Goal: Information Seeking & Learning: Learn about a topic

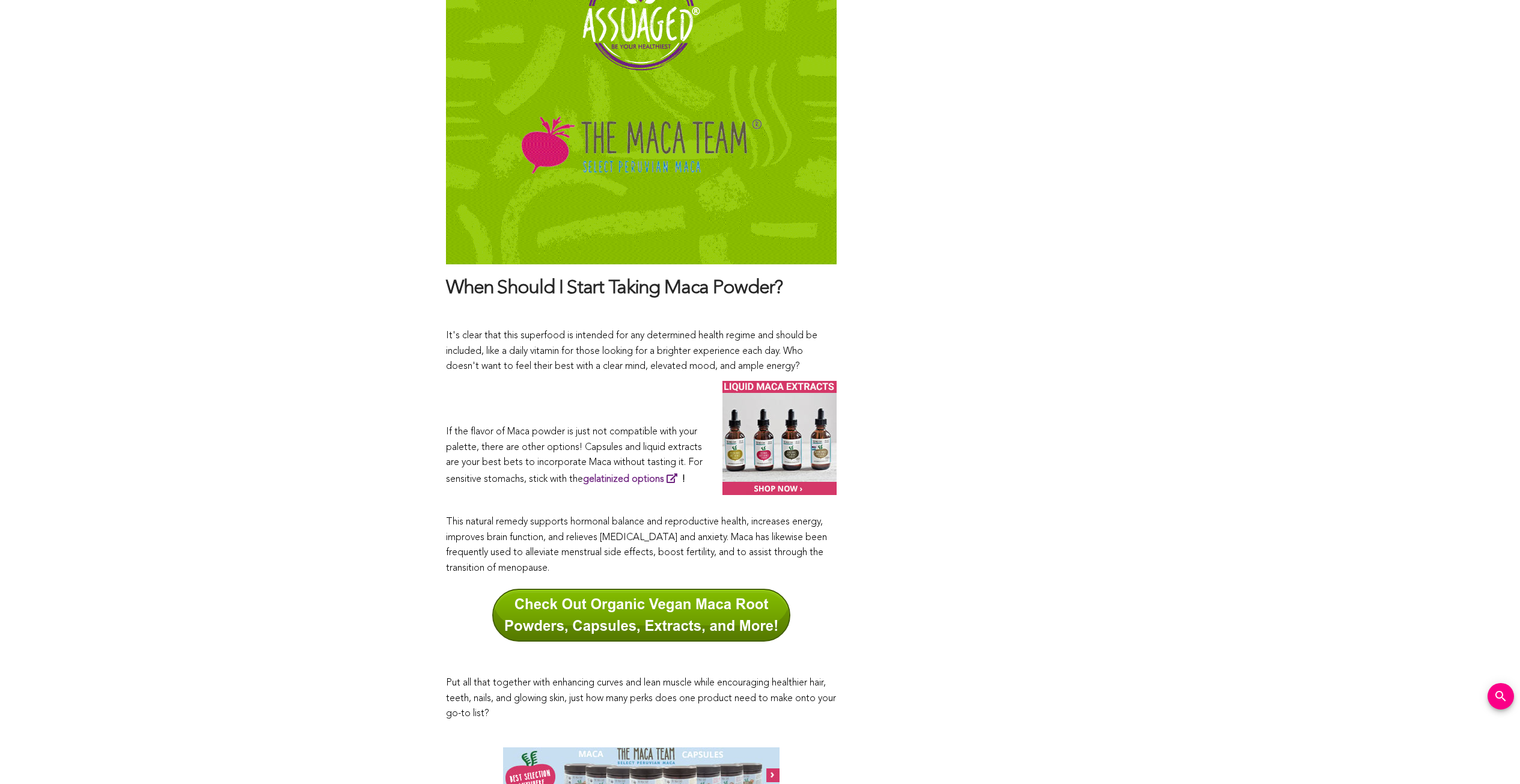
scroll to position [6185, 0]
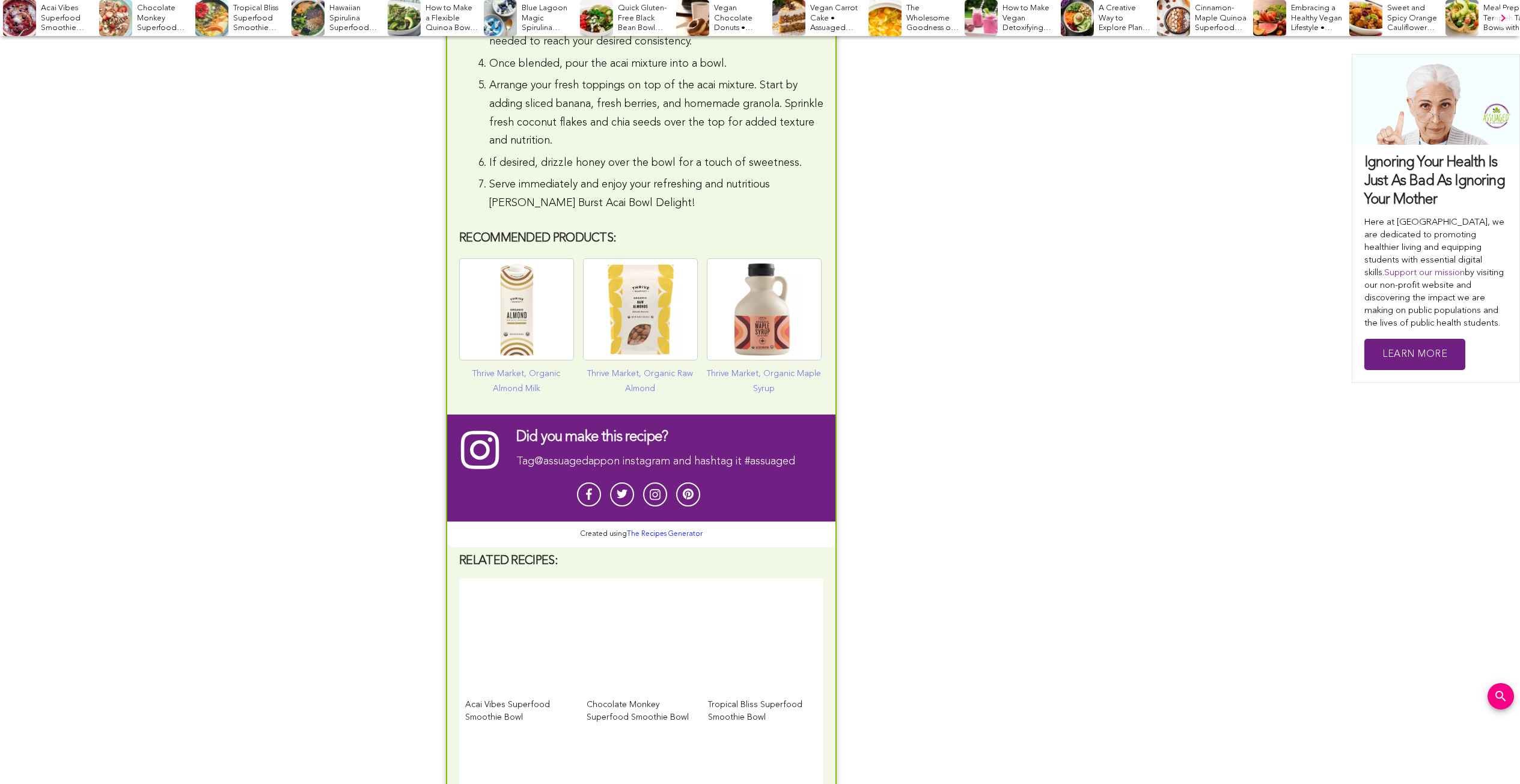
scroll to position [6726, 0]
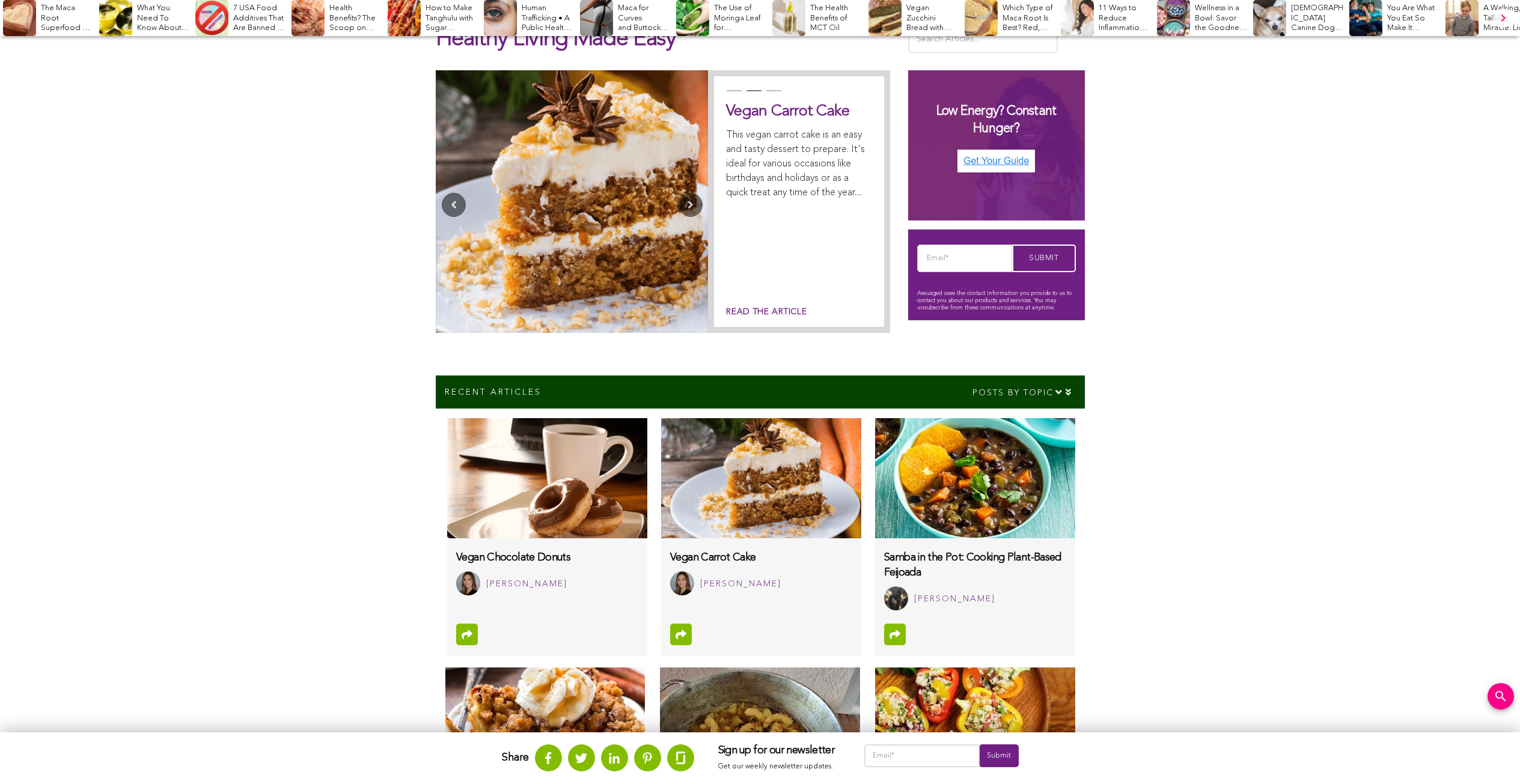
scroll to position [328, 0]
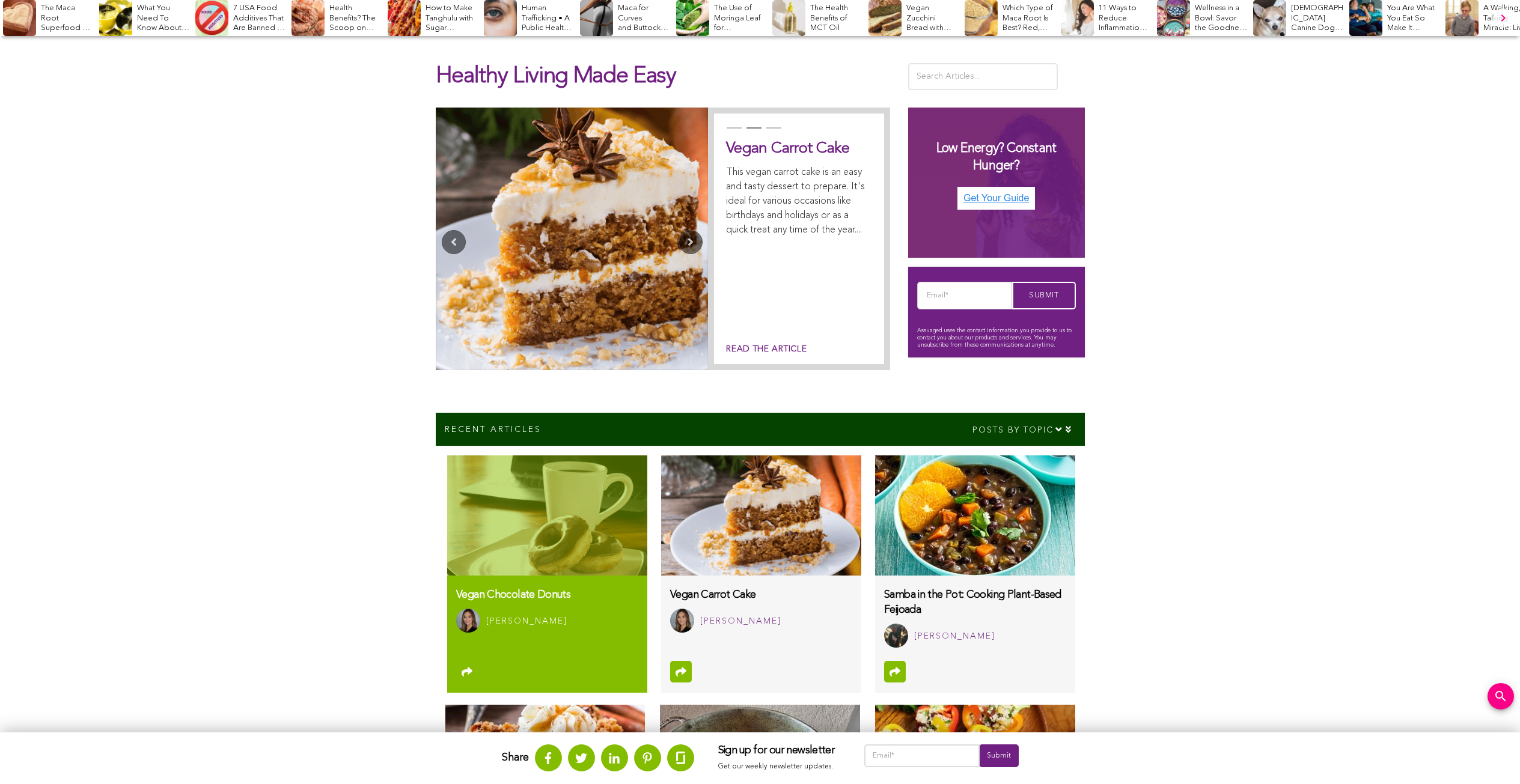
click at [547, 514] on img at bounding box center [546, 515] width 200 height 120
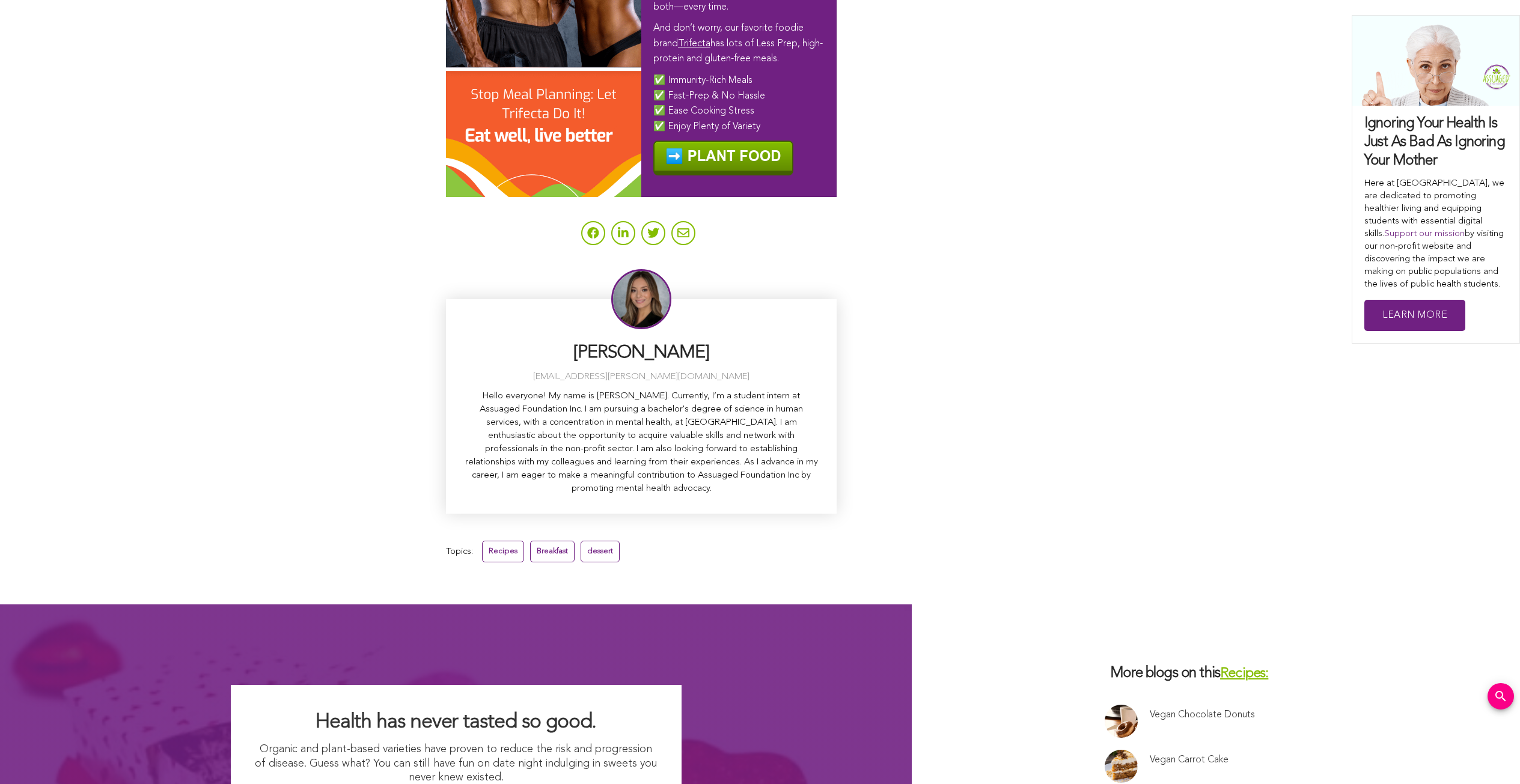
scroll to position [4285, 0]
